Goal: Information Seeking & Learning: Learn about a topic

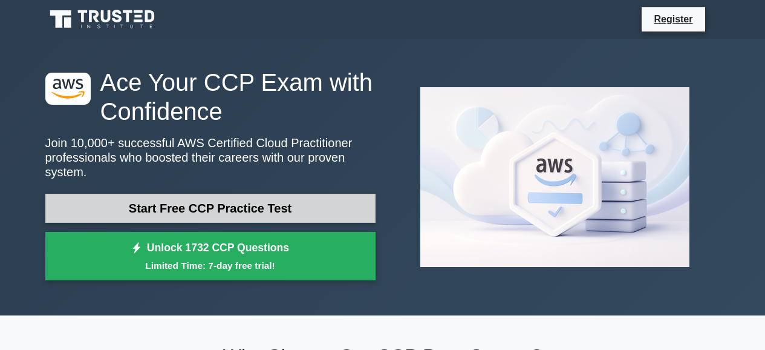
click at [293, 208] on link "Start Free CCP Practice Test" at bounding box center [210, 208] width 330 height 29
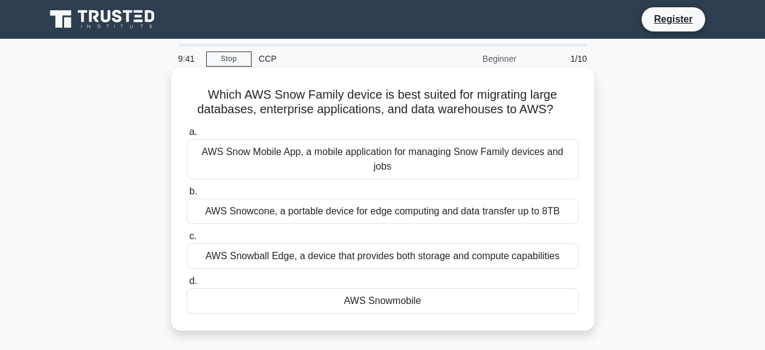
click at [270, 171] on div "AWS Snow Mobile App, a mobile application for managing Snow Family devices and …" at bounding box center [383, 159] width 392 height 40
click at [187, 136] on input "a. AWS Snow Mobile App, a mobile application for managing Snow Family devices a…" at bounding box center [187, 132] width 0 height 8
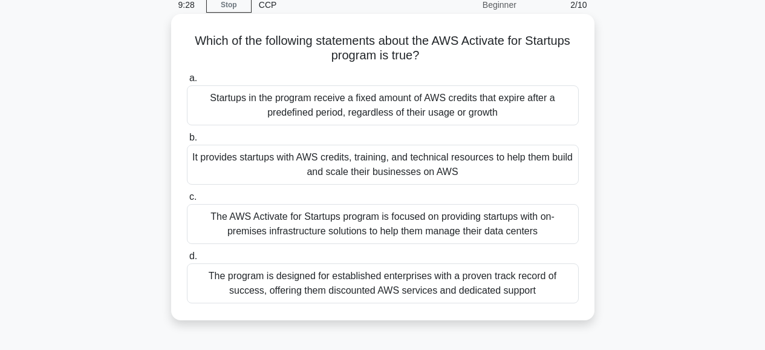
scroll to position [58, 0]
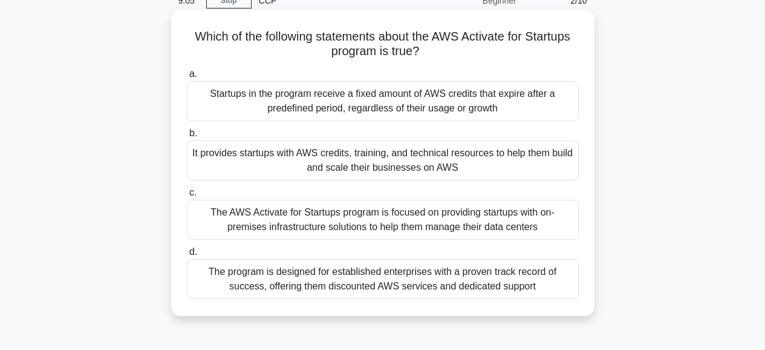
click at [342, 166] on div "It provides startups with AWS credits, training, and technical resources to hel…" at bounding box center [383, 160] width 392 height 40
click at [187, 137] on input "b. It provides startups with AWS credits, training, and technical resources to …" at bounding box center [187, 133] width 0 height 8
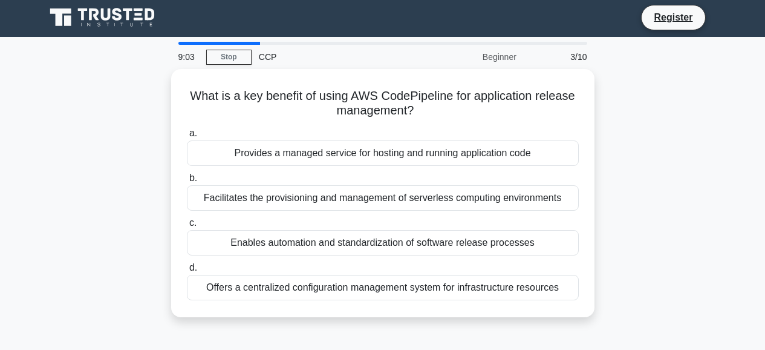
scroll to position [0, 0]
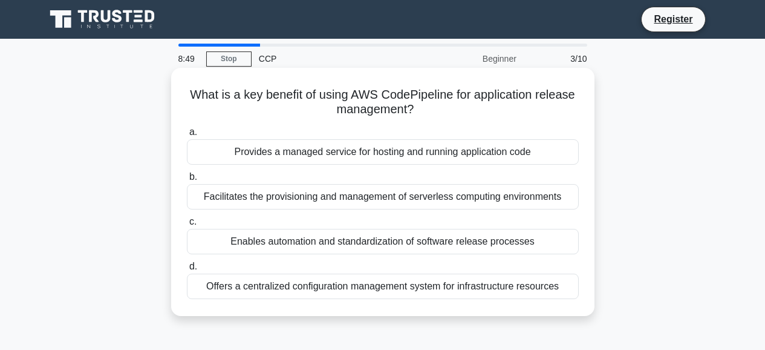
click at [371, 252] on div "Enables automation and standardization of software release processes" at bounding box center [383, 241] width 392 height 25
click at [187, 226] on input "c. Enables automation and standardization of software release processes" at bounding box center [187, 222] width 0 height 8
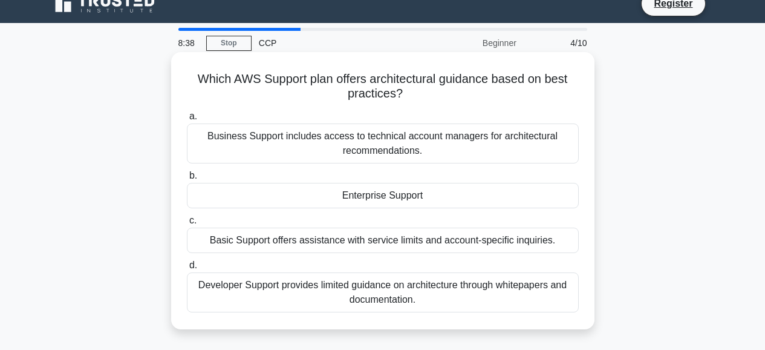
scroll to position [19, 0]
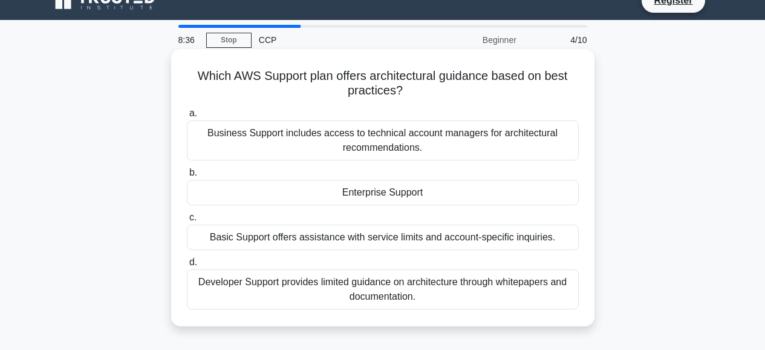
click at [344, 237] on div "Basic Support offers assistance with service limits and account-specific inquir…" at bounding box center [383, 236] width 392 height 25
click at [187, 221] on input "c. Basic Support offers assistance with service limits and account-specific inq…" at bounding box center [187, 217] width 0 height 8
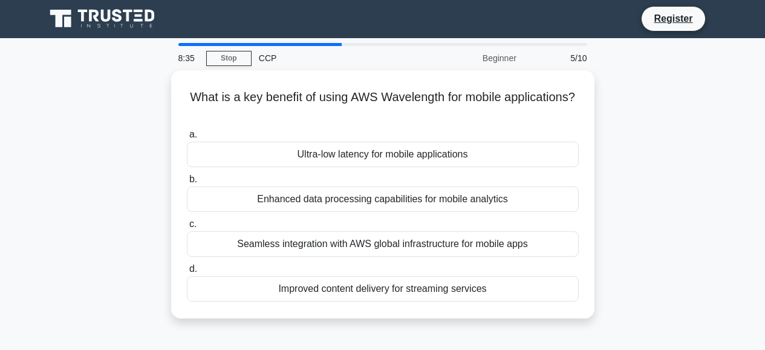
scroll to position [0, 0]
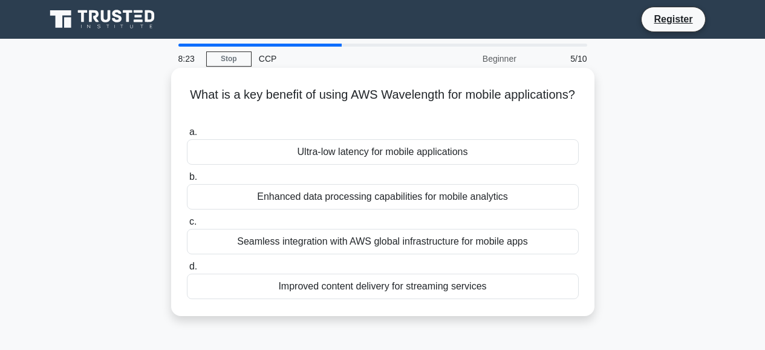
click at [322, 152] on div "Ultra-low latency for mobile applications" at bounding box center [383, 151] width 392 height 25
click at [187, 136] on input "a. Ultra-low latency for mobile applications" at bounding box center [187, 132] width 0 height 8
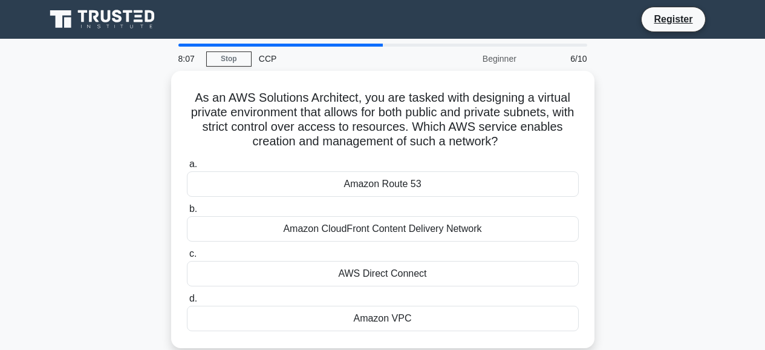
scroll to position [5, 0]
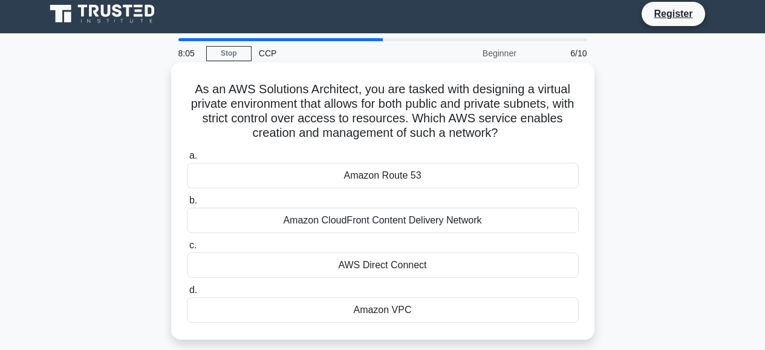
click at [379, 309] on div "Amazon VPC" at bounding box center [383, 309] width 392 height 25
click at [187, 294] on input "d. Amazon VPC" at bounding box center [187, 290] width 0 height 8
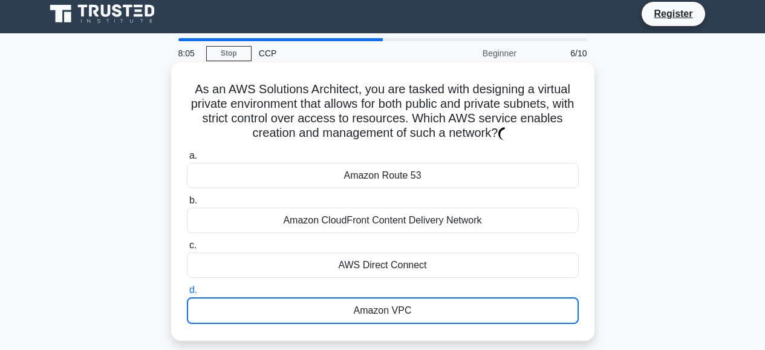
scroll to position [0, 0]
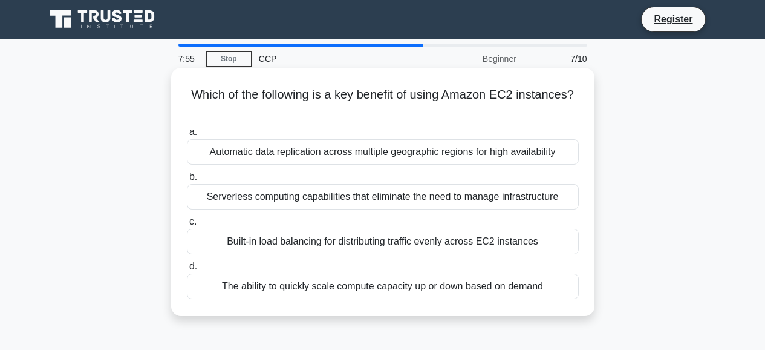
click at [346, 281] on div "The ability to quickly scale compute capacity up or down based on demand" at bounding box center [383, 285] width 392 height 25
click at [187, 270] on input "d. The ability to quickly scale compute capacity up or down based on demand" at bounding box center [187, 266] width 0 height 8
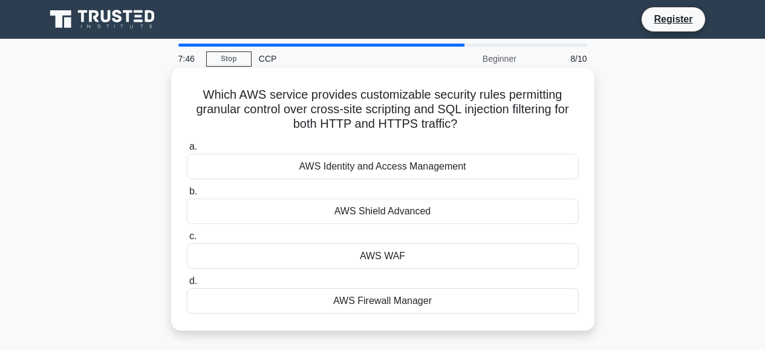
click at [361, 256] on div "AWS WAF" at bounding box center [383, 255] width 392 height 25
click at [187, 240] on input "c. AWS WAF" at bounding box center [187, 236] width 0 height 8
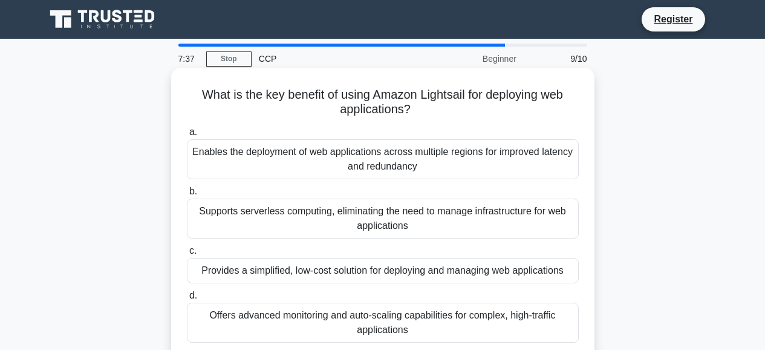
scroll to position [24, 0]
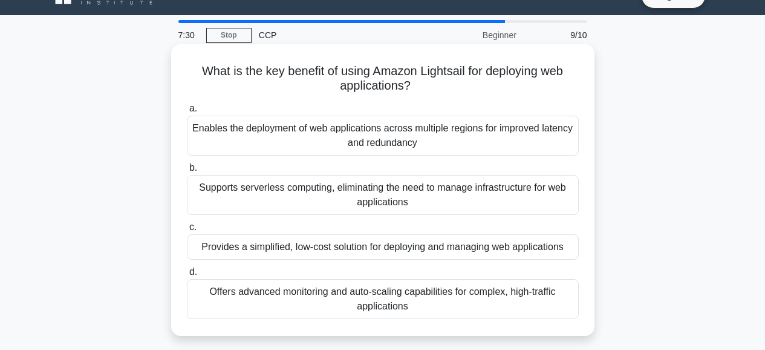
click at [255, 252] on div "Provides a simplified, low-cost solution for deploying and managing web applica…" at bounding box center [383, 246] width 392 height 25
click at [187, 231] on input "c. Provides a simplified, low-cost solution for deploying and managing web appl…" at bounding box center [187, 227] width 0 height 8
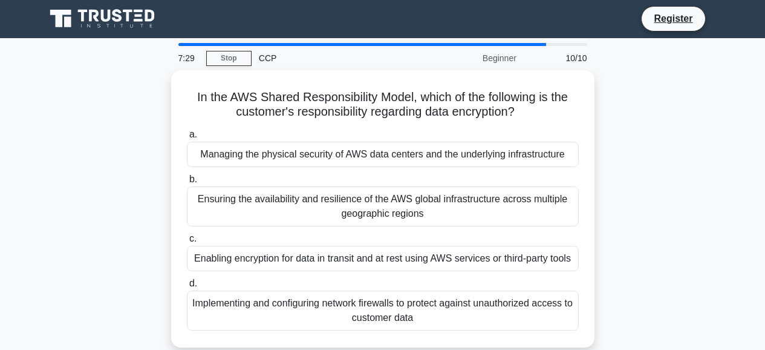
scroll to position [0, 0]
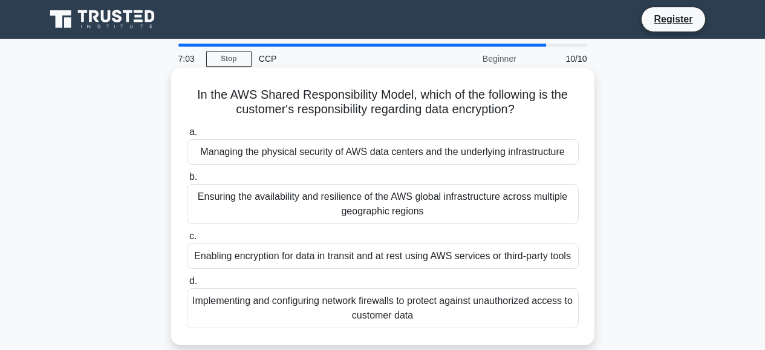
click at [283, 328] on div "Implementing and configuring network firewalls to protect against unauthorized …" at bounding box center [383, 308] width 392 height 40
click at [187, 285] on input "d. Implementing and configuring network firewalls to protect against unauthoriz…" at bounding box center [187, 281] width 0 height 8
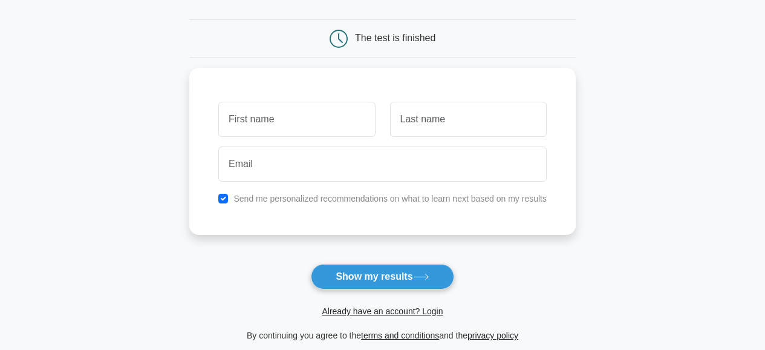
scroll to position [103, 0]
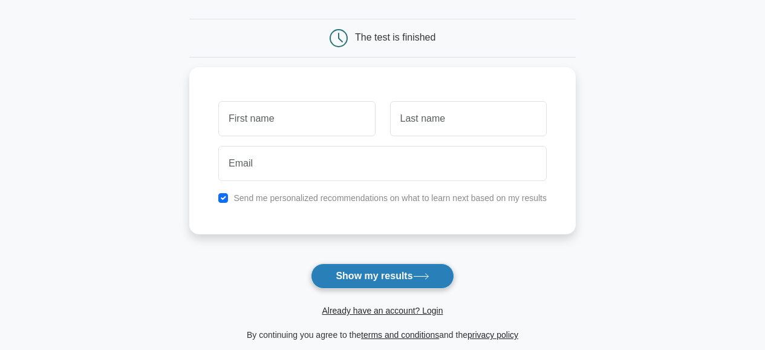
click at [371, 284] on button "Show my results" at bounding box center [382, 275] width 143 height 25
type input "k"
type input ";"
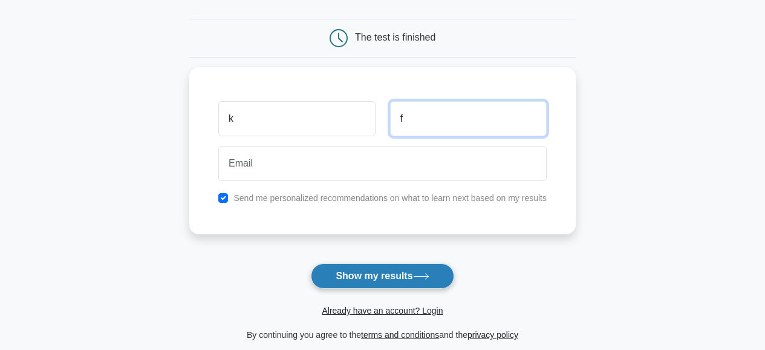
type input "f"
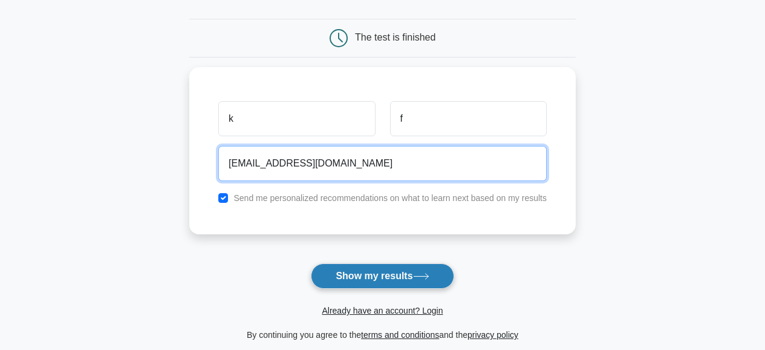
type input "fsah@dshi.com"
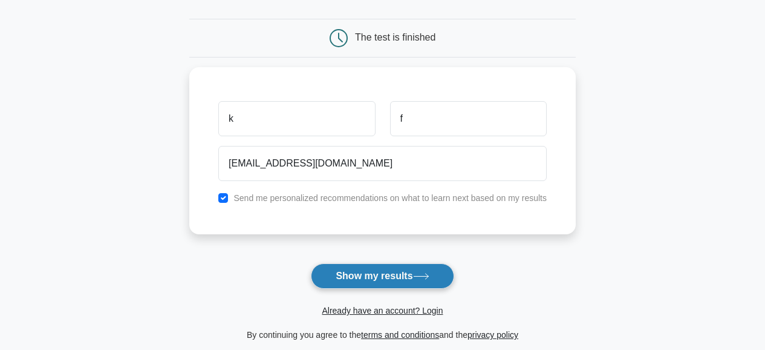
click at [401, 279] on button "Show my results" at bounding box center [382, 275] width 143 height 25
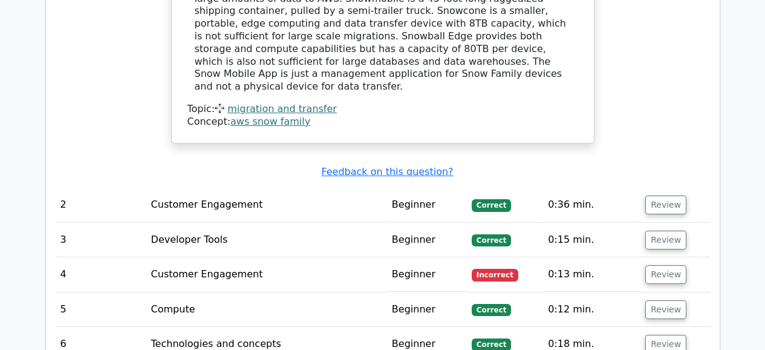
scroll to position [1468, 0]
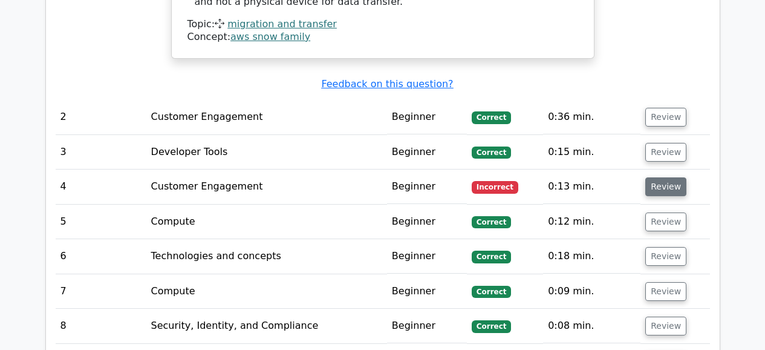
click at [656, 192] on button "Review" at bounding box center [665, 186] width 41 height 19
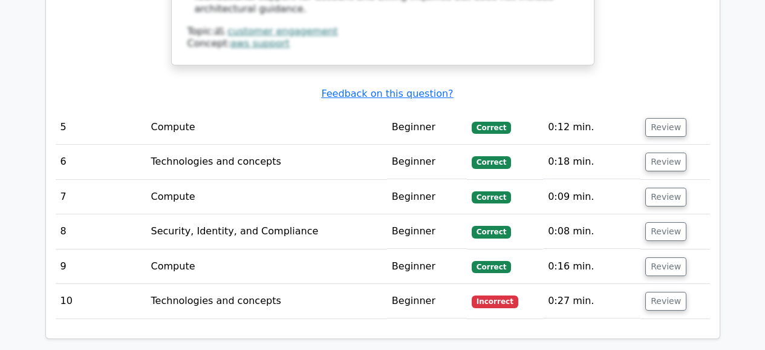
scroll to position [2151, 0]
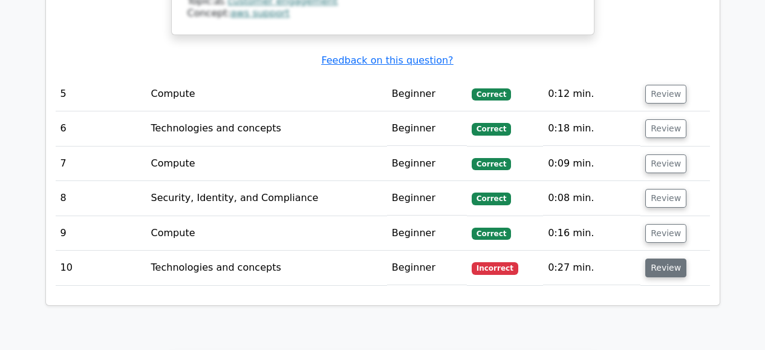
click at [656, 267] on button "Review" at bounding box center [665, 267] width 41 height 19
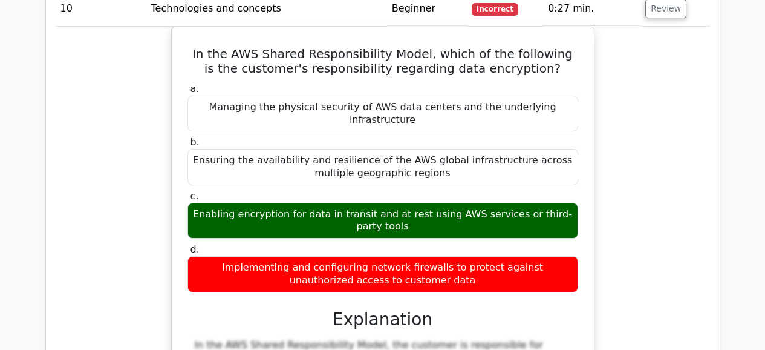
scroll to position [2397, 0]
